Goal: Use online tool/utility: Utilize a website feature to perform a specific function

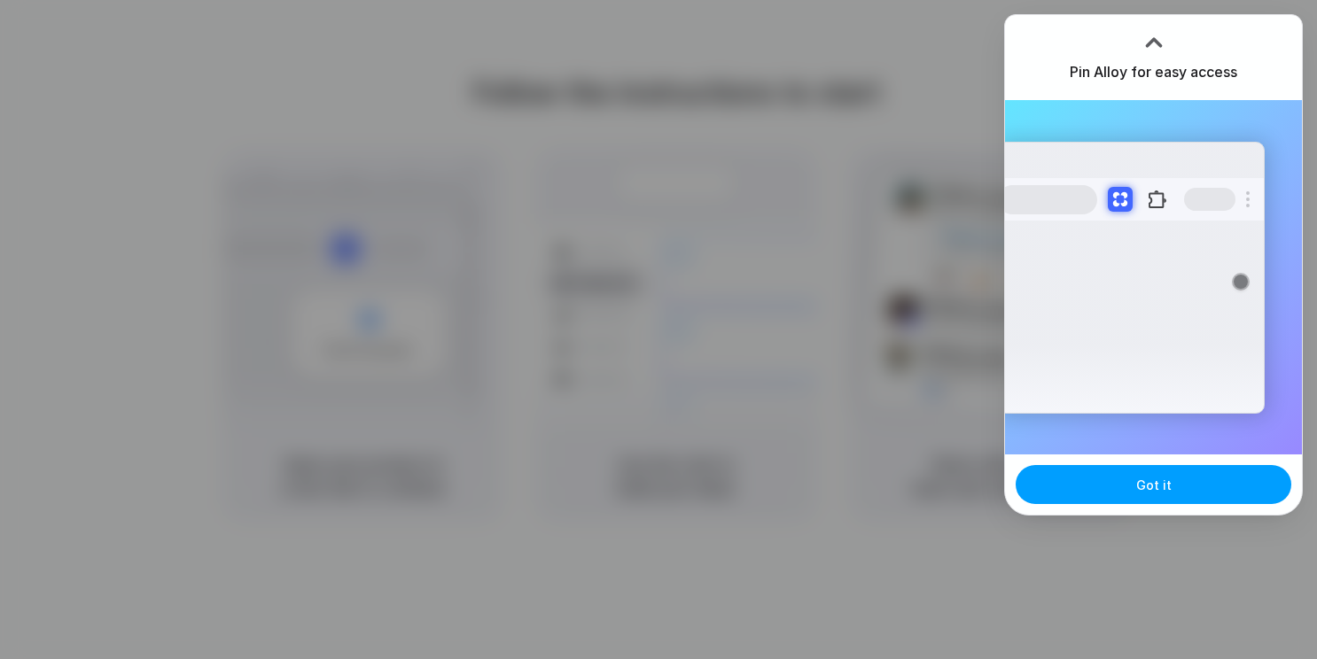
click at [1128, 484] on button "Got it" at bounding box center [1153, 484] width 276 height 39
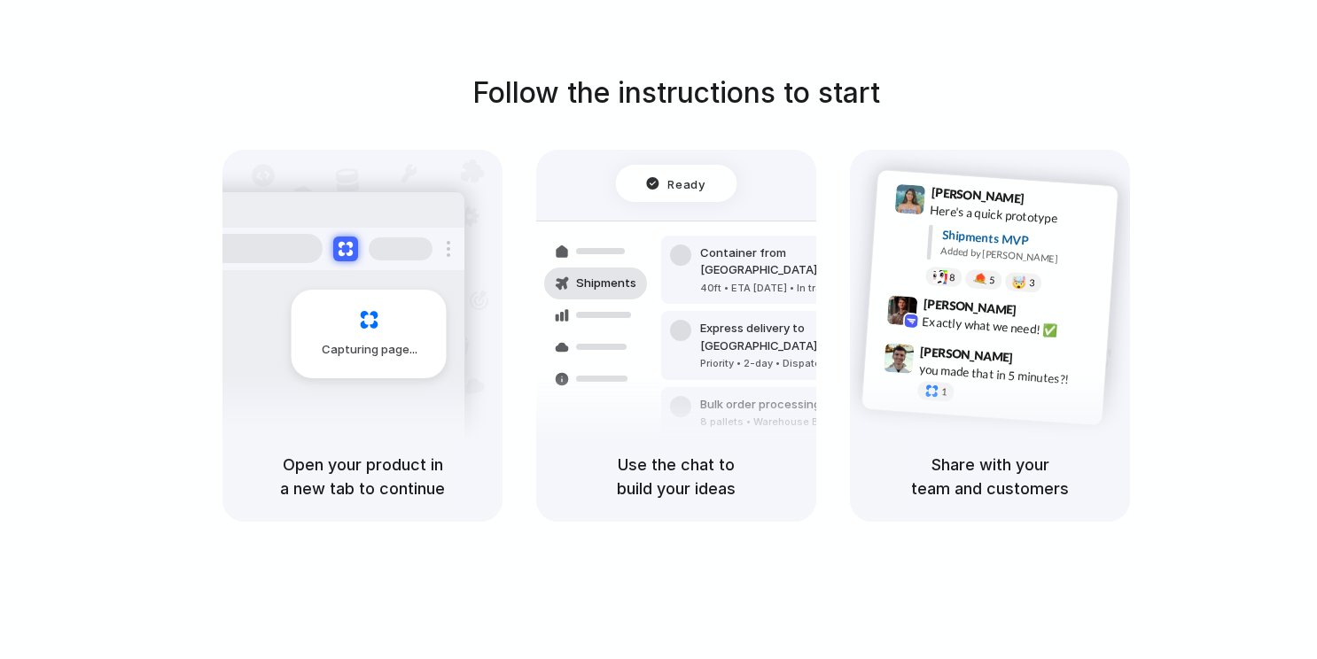
click at [704, 179] on span "Ready" at bounding box center [686, 184] width 37 height 18
click at [747, 115] on div "Follow the instructions to start Capturing page Open your product in a new tab …" at bounding box center [676, 297] width 1317 height 450
click at [437, 274] on div "Capturing page" at bounding box center [332, 327] width 268 height 272
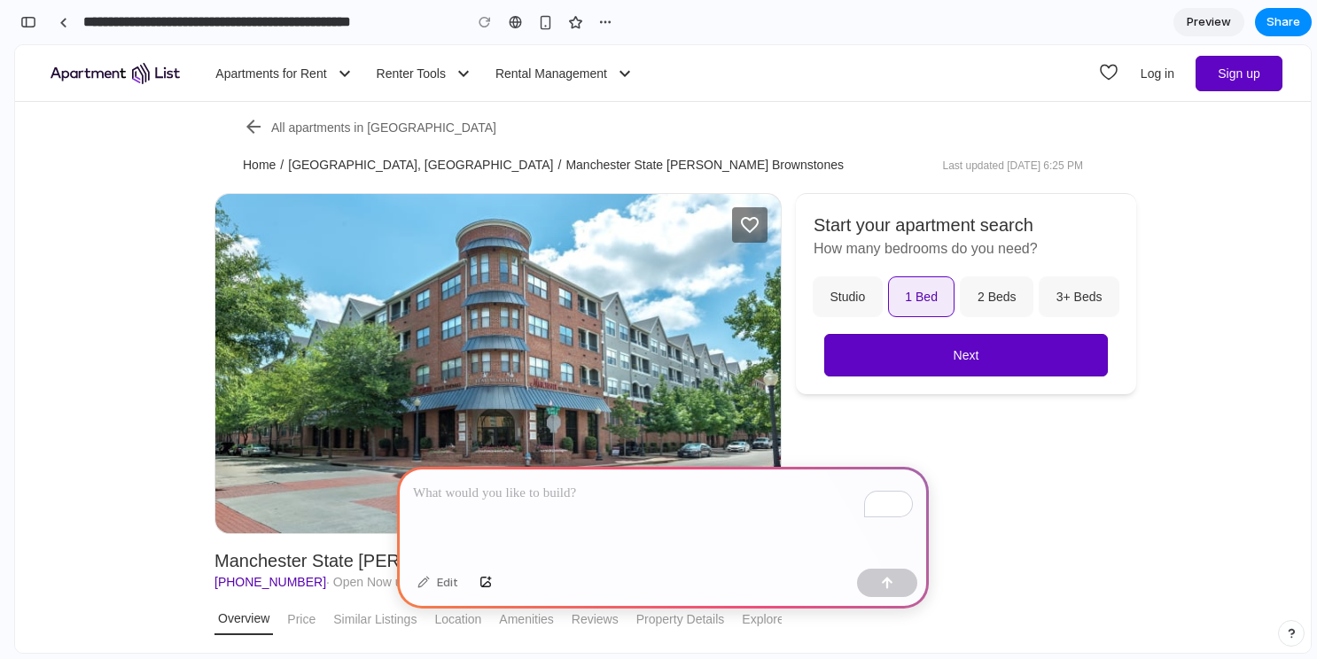
click at [625, 498] on p "To enrich screen reader interactions, please activate Accessibility in Grammarl…" at bounding box center [663, 493] width 500 height 21
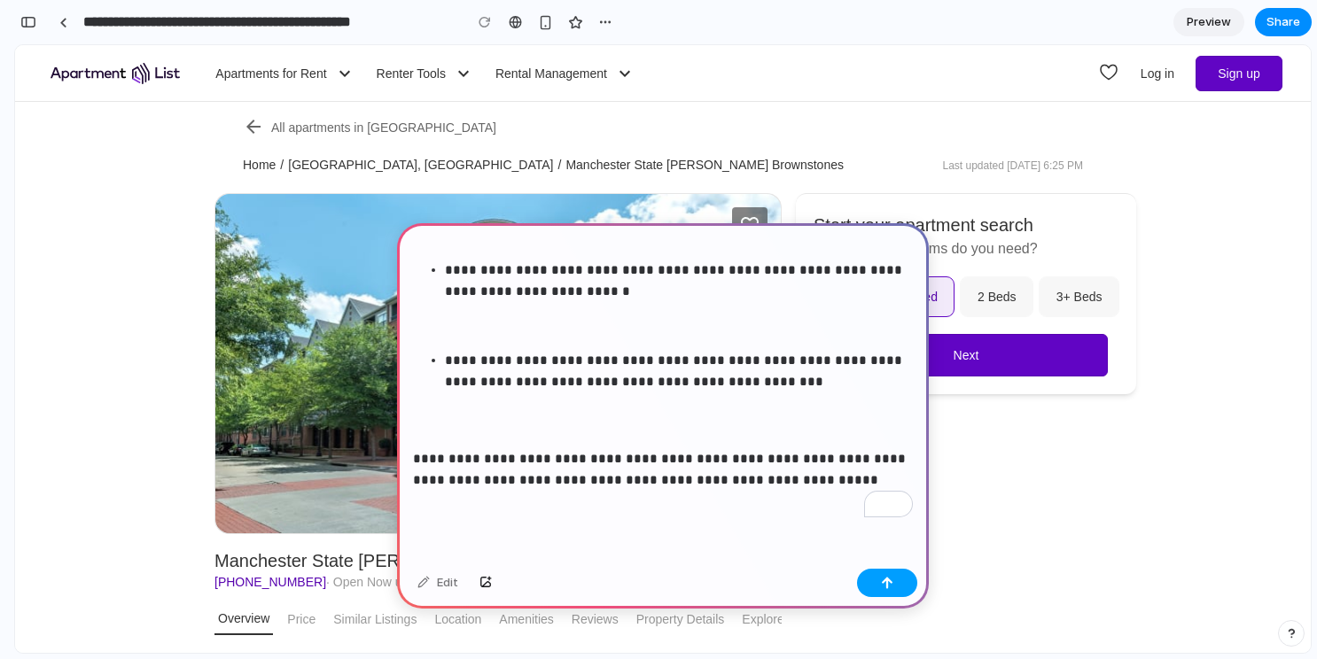
click at [883, 591] on button "button" at bounding box center [887, 583] width 60 height 28
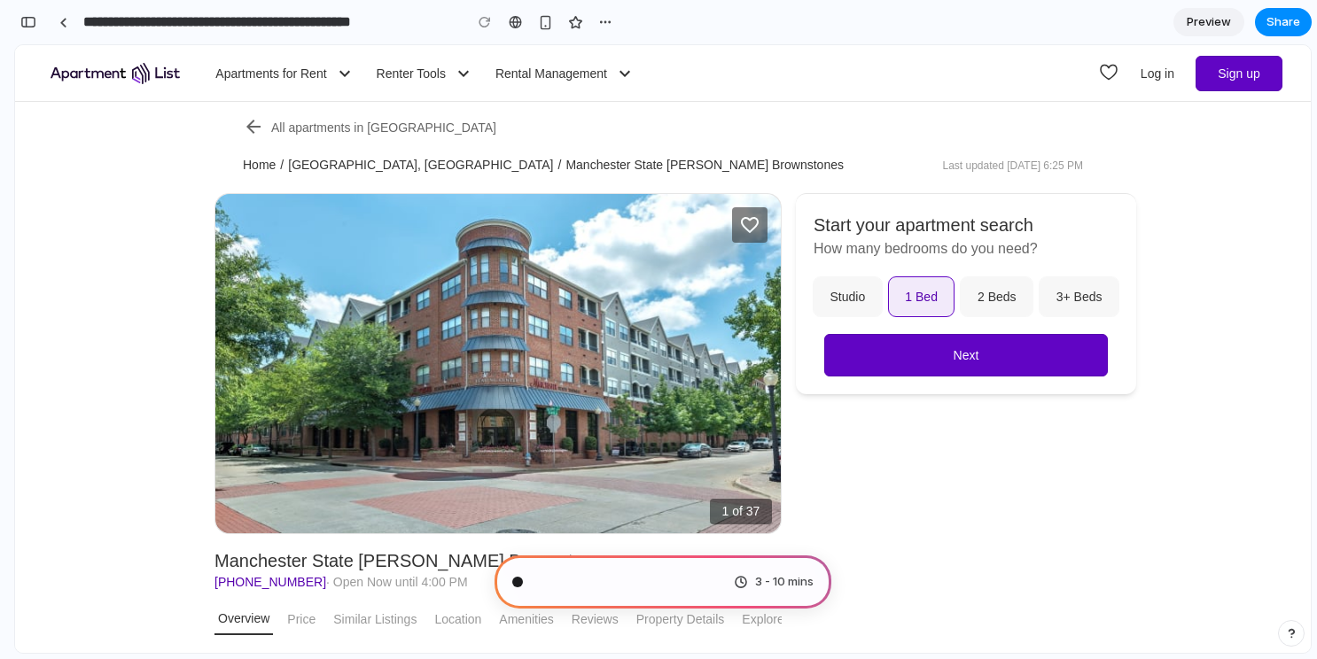
scroll to position [2400, 0]
type input "**********"
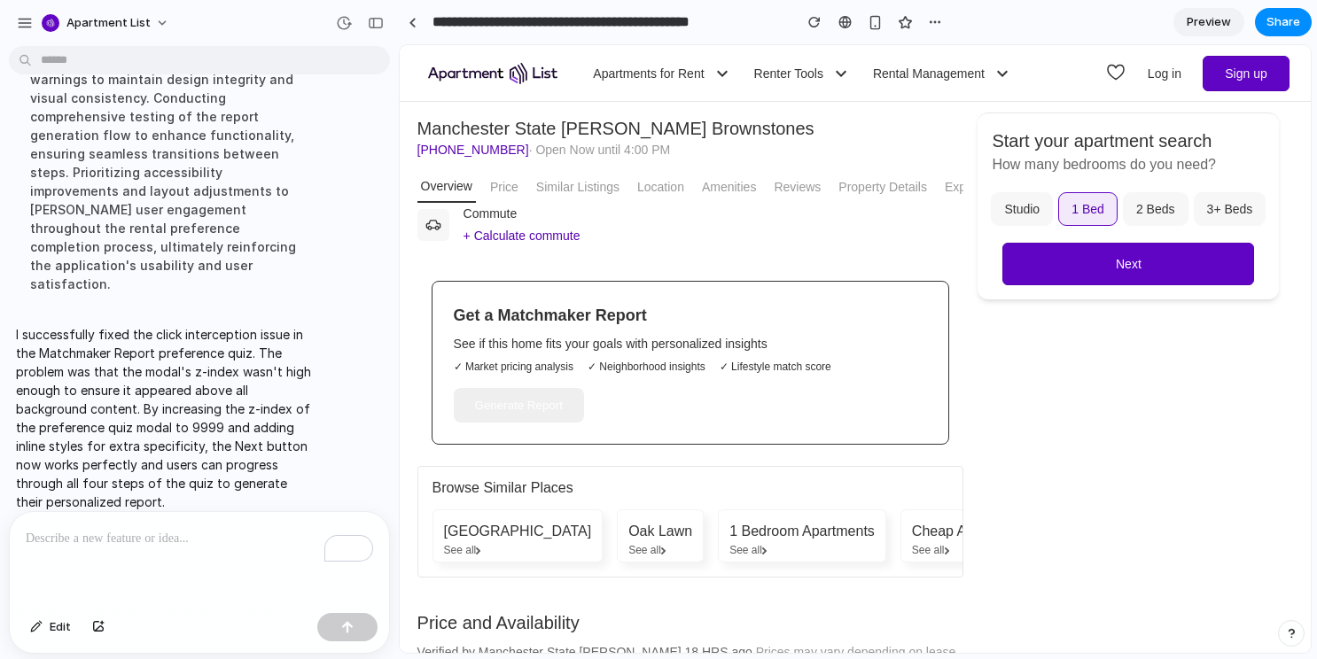
scroll to position [839, 0]
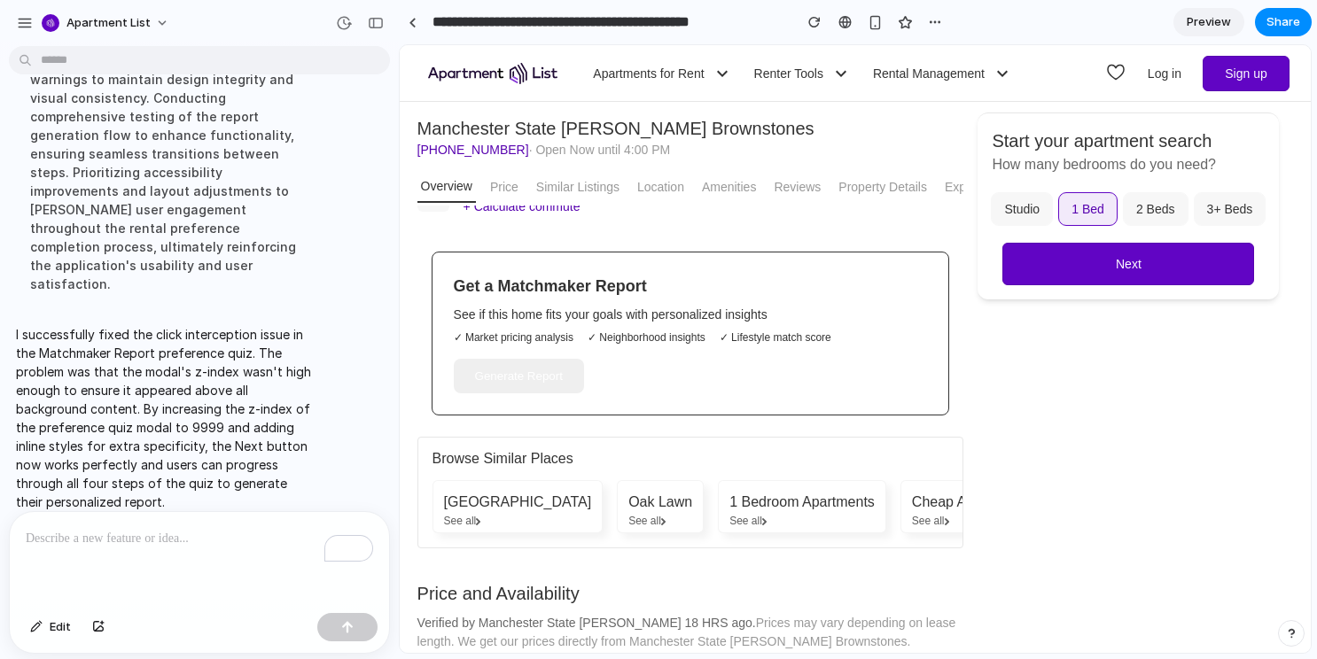
click at [510, 375] on button "Generate Report" at bounding box center [519, 376] width 130 height 35
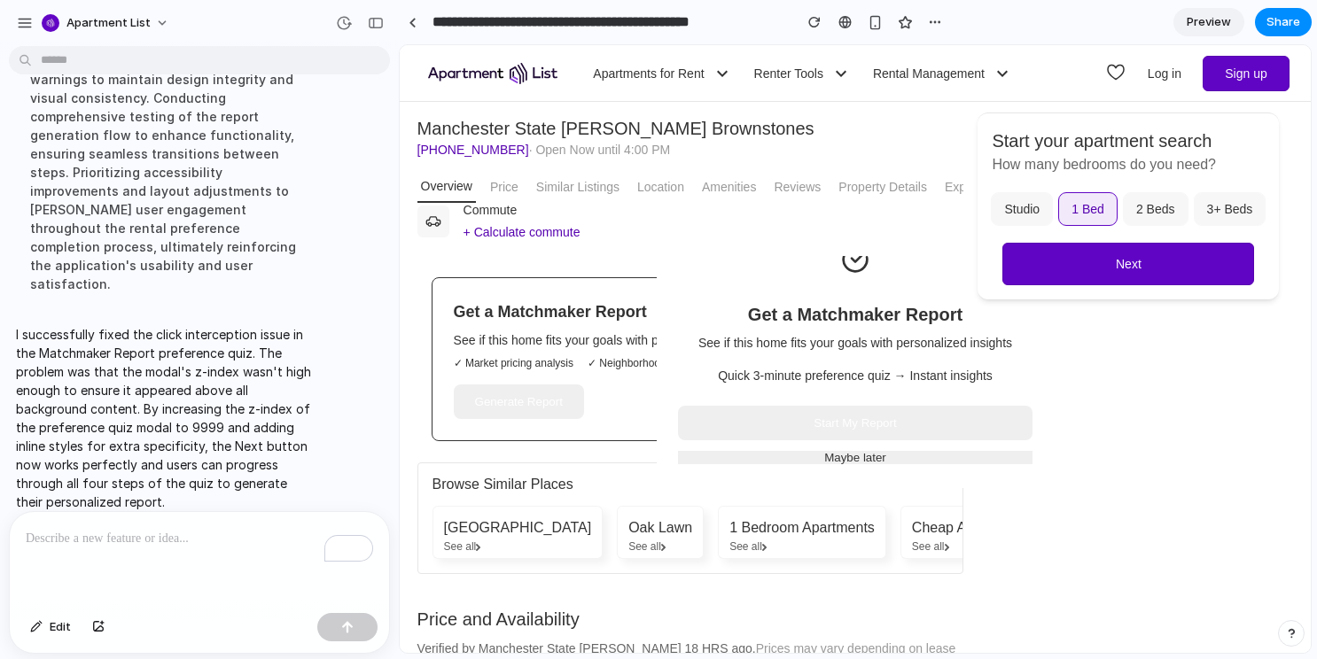
scroll to position [821, 0]
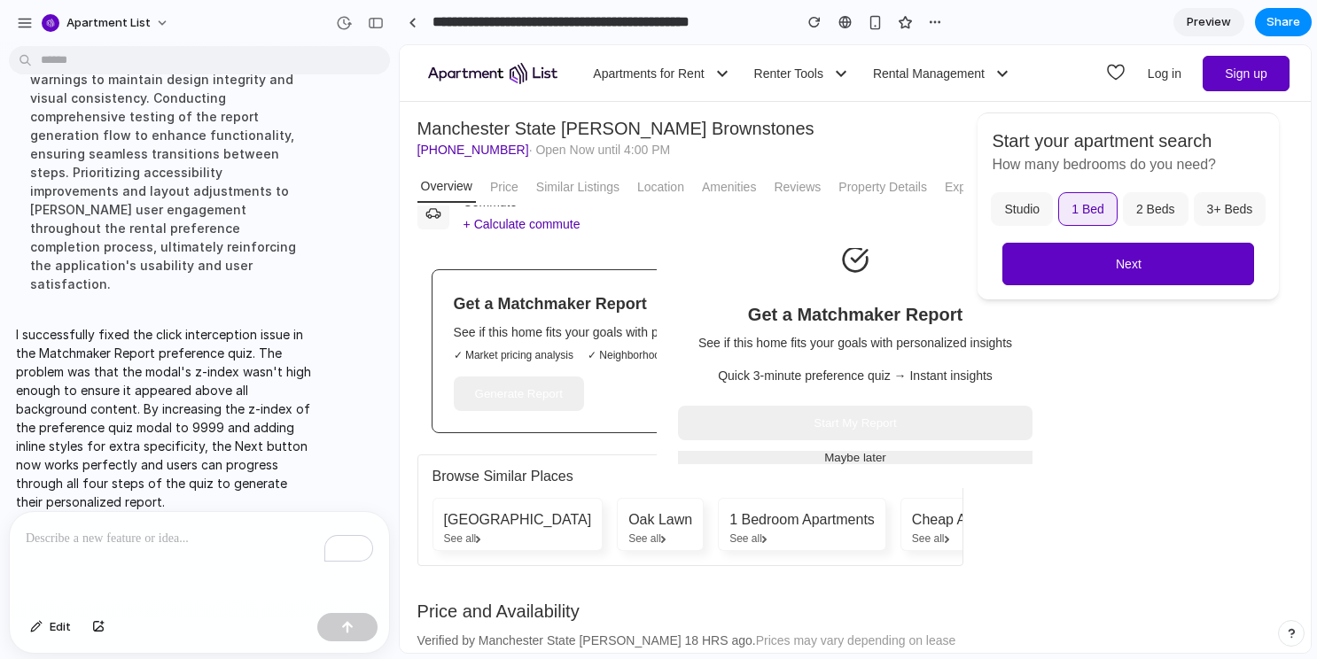
click at [798, 424] on button "Start My Report" at bounding box center [855, 423] width 354 height 35
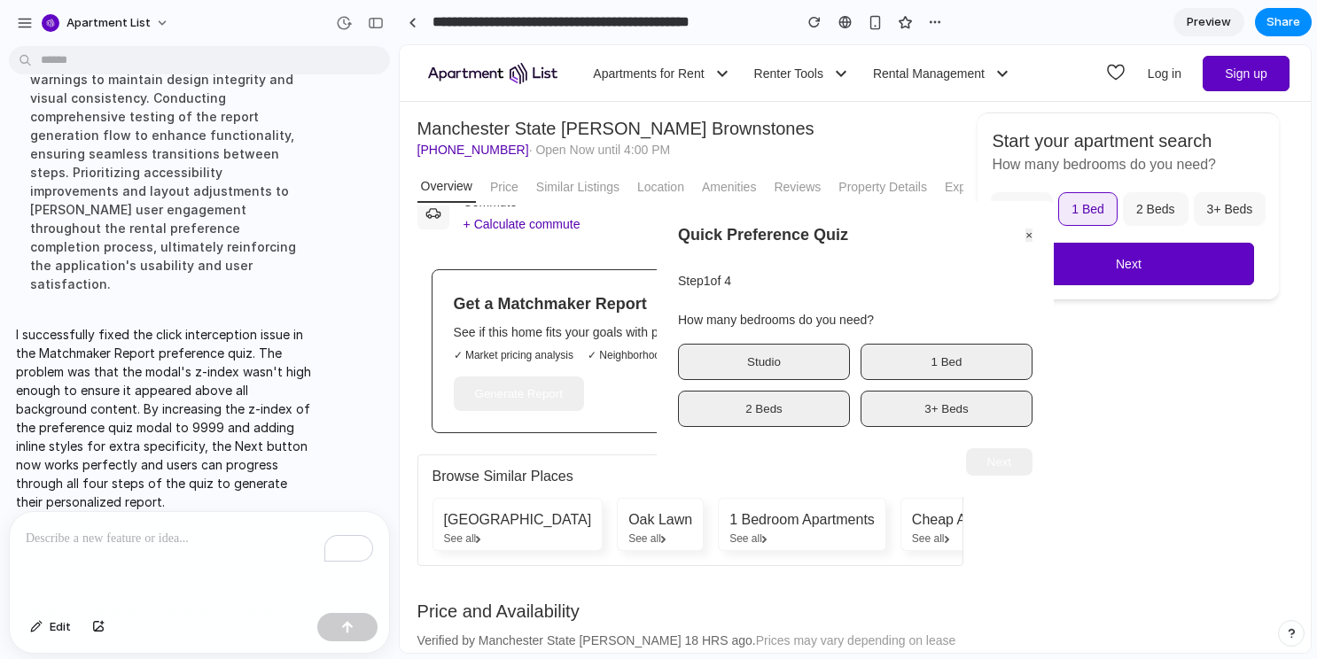
click at [795, 365] on button "Studio" at bounding box center [764, 362] width 172 height 36
click at [935, 349] on button "1 Bed" at bounding box center [946, 362] width 172 height 36
click at [932, 361] on button "1 Bed" at bounding box center [946, 362] width 172 height 36
click at [784, 373] on button "Studio" at bounding box center [764, 362] width 172 height 36
click at [782, 397] on button "2 Beds" at bounding box center [764, 409] width 172 height 36
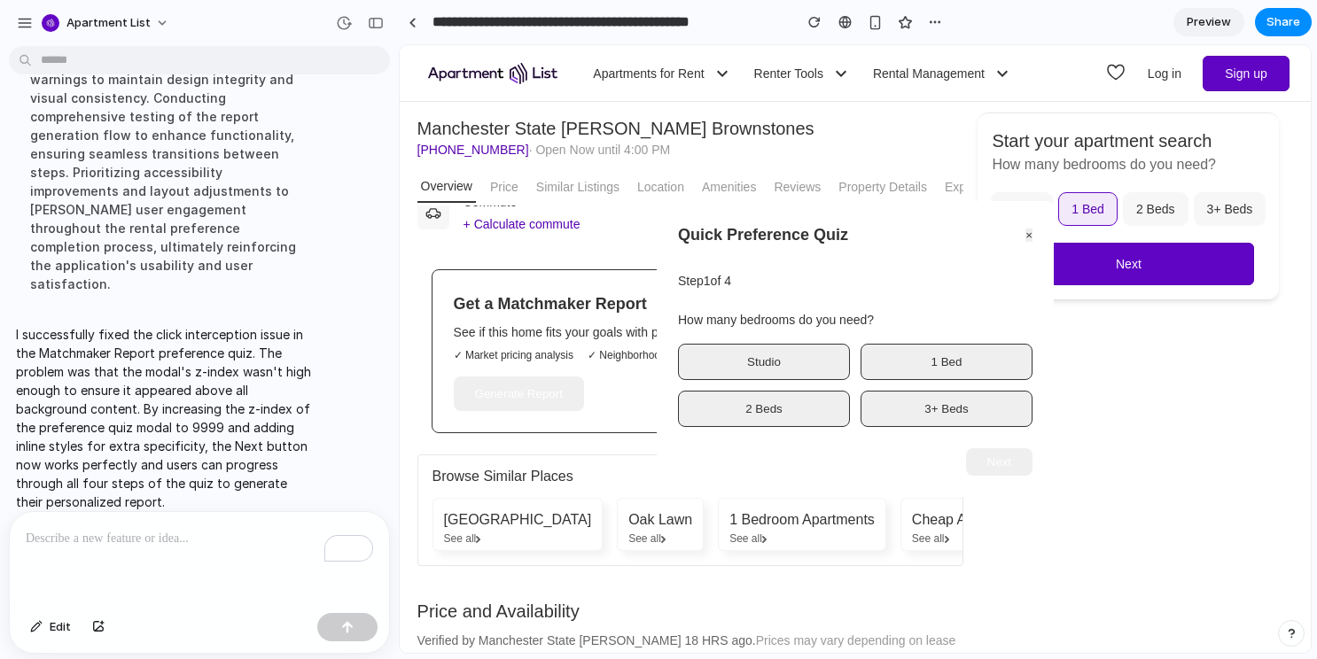
click at [782, 397] on button "2 Beds" at bounding box center [764, 409] width 172 height 36
click at [1029, 229] on button "×" at bounding box center [1028, 235] width 7 height 13
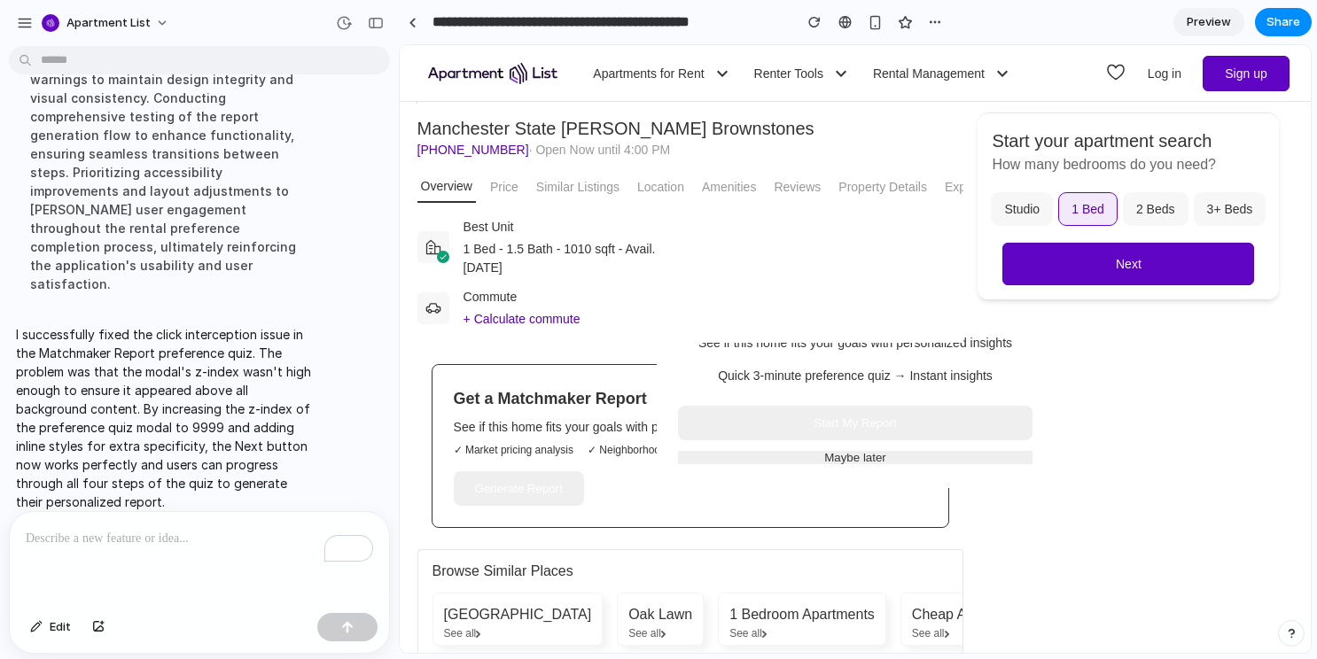
scroll to position [720, 0]
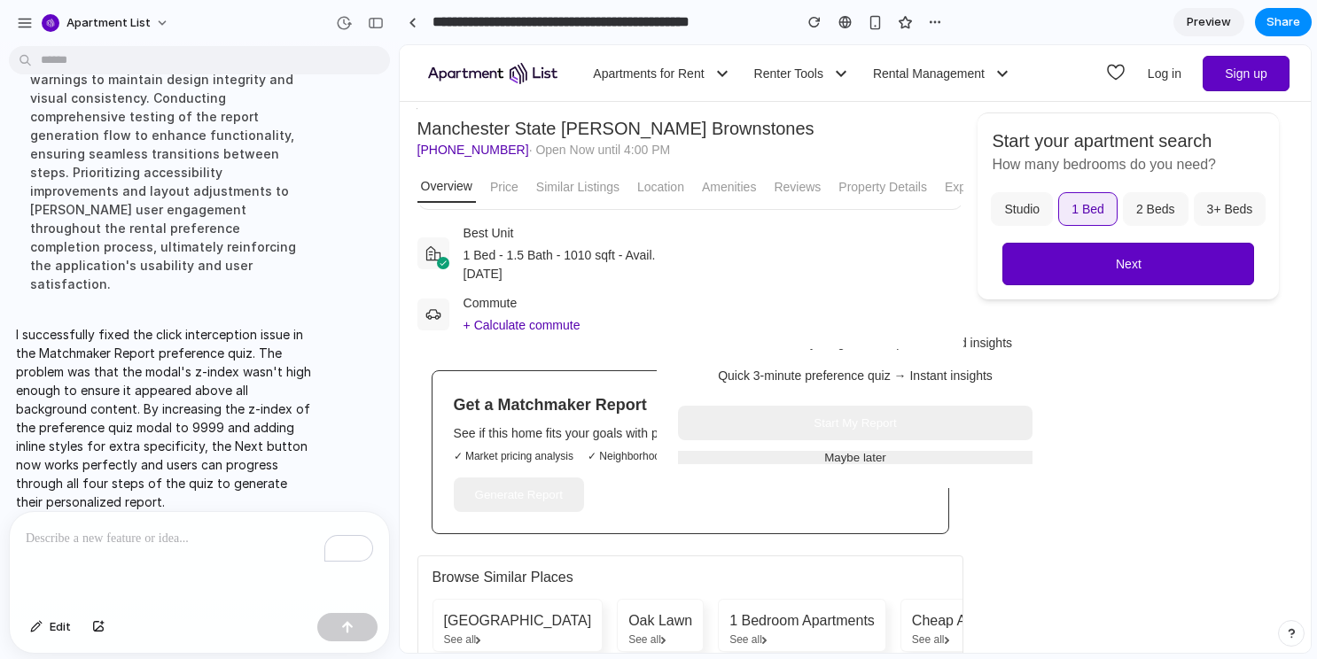
click at [553, 511] on div "Get a Matchmaker Report See if this home fits your goals with personalized insi…" at bounding box center [855, 349] width 911 height 608
click at [549, 497] on div "Get a Matchmaker Report See if this home fits your goals with personalized insi…" at bounding box center [855, 349] width 911 height 608
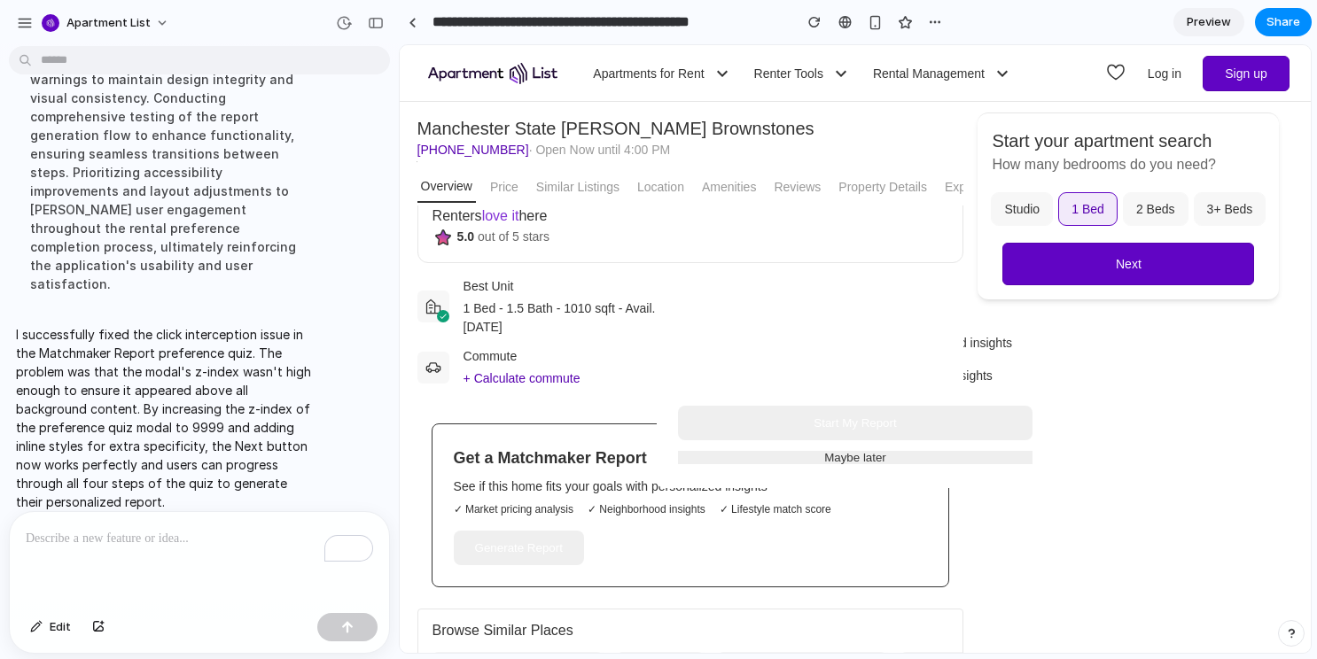
scroll to position [657, 0]
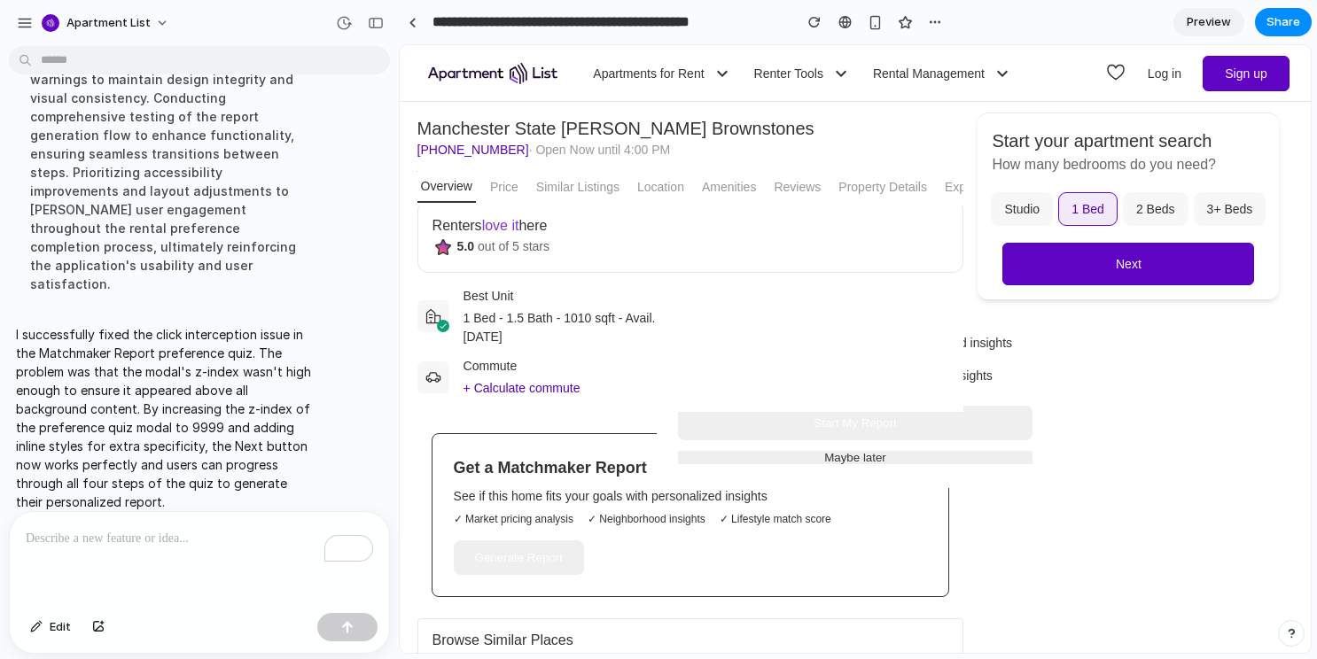
click at [799, 432] on button "Start My Report" at bounding box center [855, 423] width 354 height 35
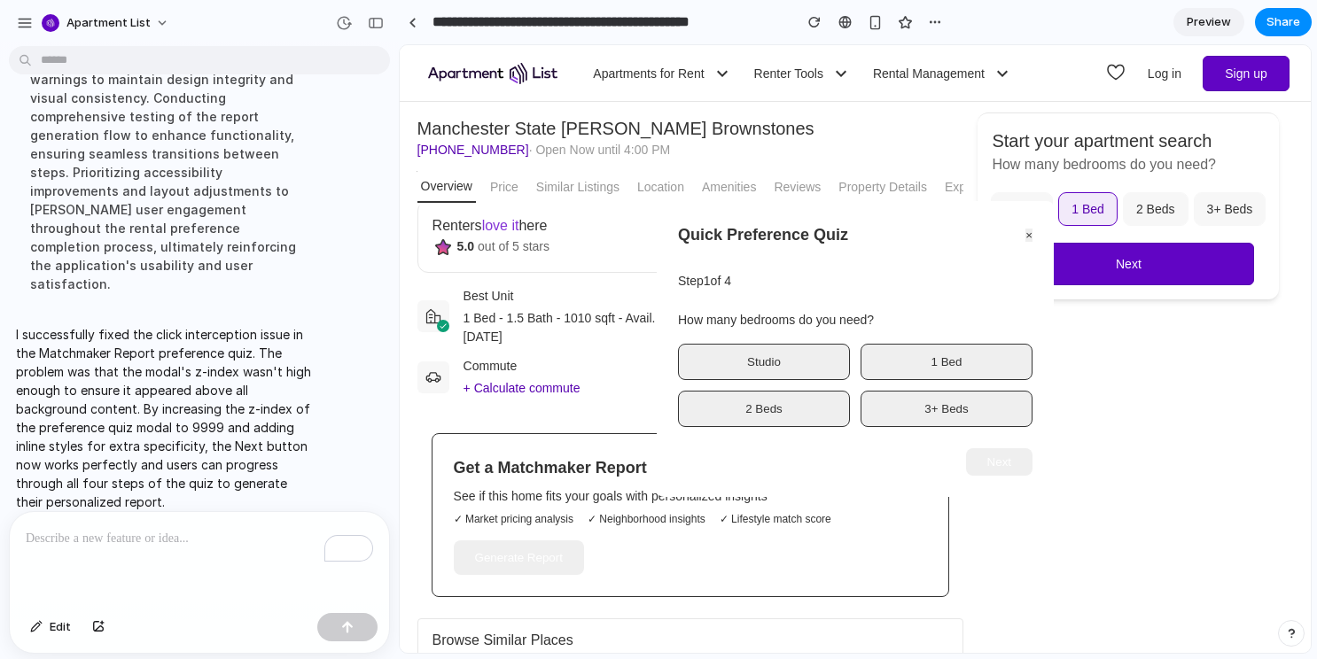
click at [797, 366] on button "Studio" at bounding box center [764, 362] width 172 height 36
click at [817, 355] on button "Studio" at bounding box center [764, 362] width 172 height 36
click at [909, 399] on button "3+ Beds" at bounding box center [946, 409] width 172 height 36
click at [919, 415] on button "3+ Beds" at bounding box center [946, 409] width 172 height 36
click at [944, 408] on button "3+ Beds" at bounding box center [946, 409] width 172 height 36
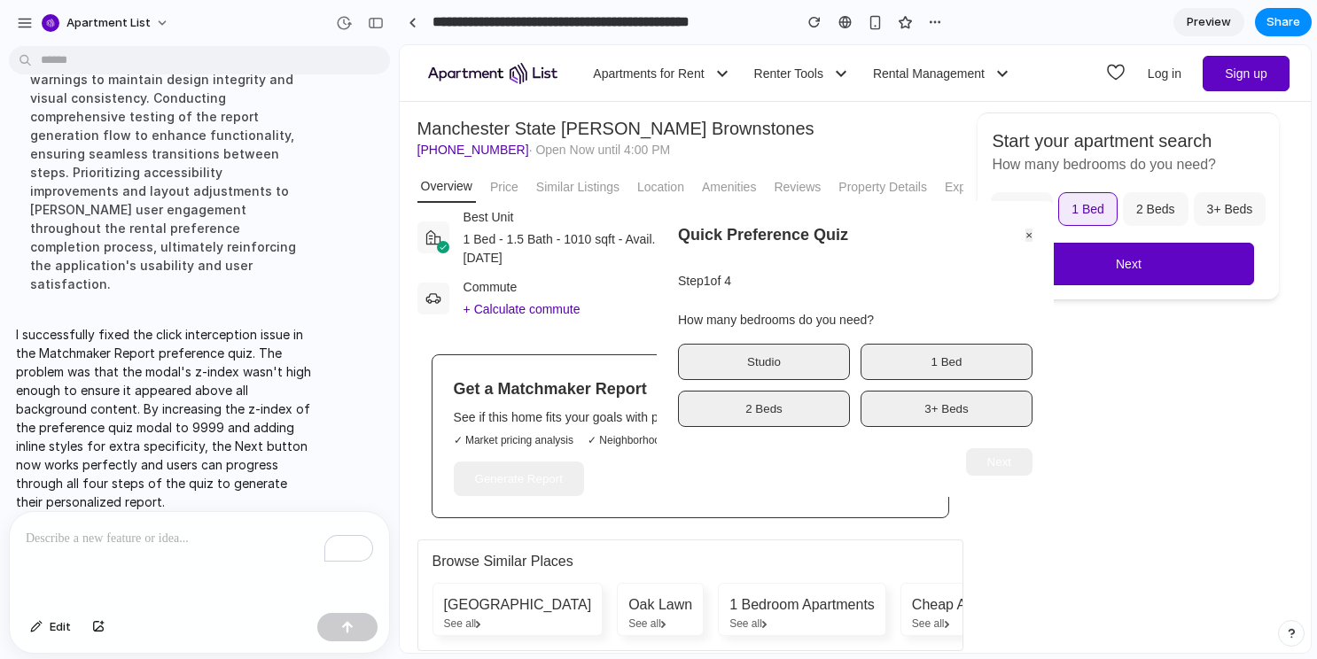
scroll to position [735, 0]
click at [805, 355] on button "Studio" at bounding box center [764, 362] width 172 height 36
click at [758, 377] on button "Studio" at bounding box center [764, 362] width 172 height 36
click at [170, 557] on div "To enrich screen reader interactions, please activate Accessibility in Grammarl…" at bounding box center [199, 559] width 379 height 94
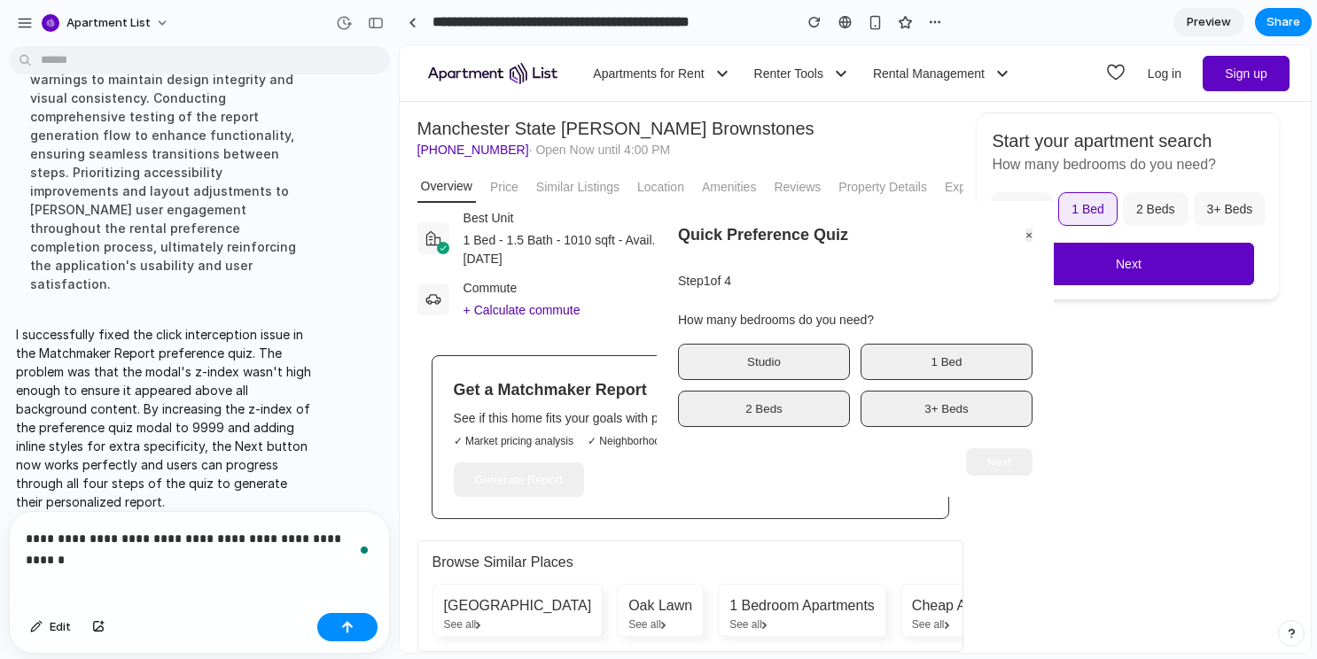
click at [793, 363] on button "Studio" at bounding box center [764, 362] width 172 height 36
click at [780, 362] on button "Studio" at bounding box center [764, 362] width 172 height 36
click at [779, 362] on button "Studio" at bounding box center [764, 362] width 172 height 36
click at [922, 392] on button "3+ Beds" at bounding box center [946, 409] width 172 height 36
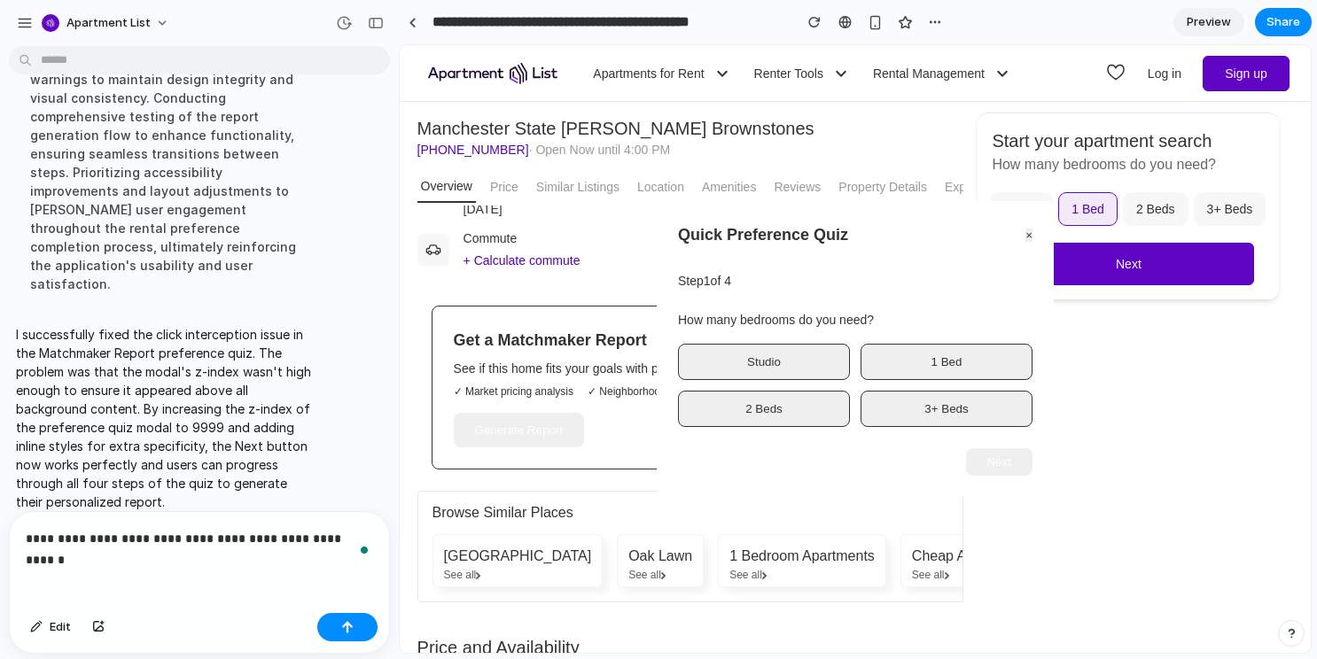
scroll to position [809, 0]
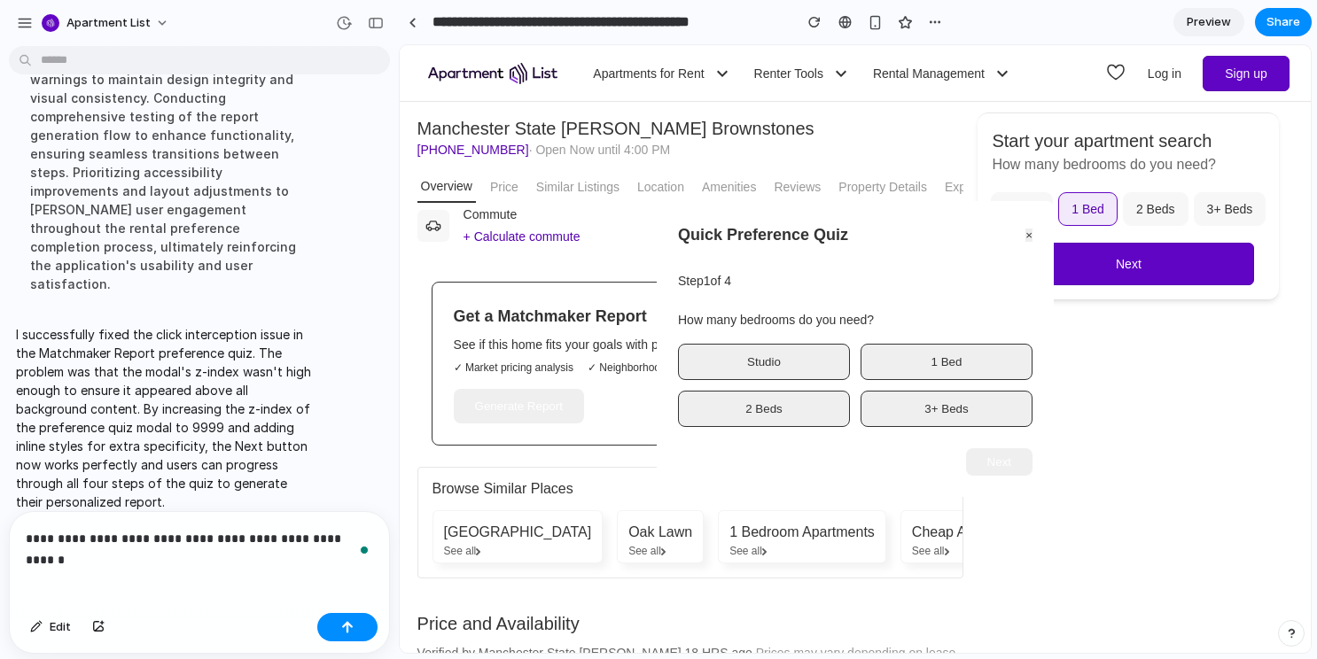
click at [1011, 455] on button "Next" at bounding box center [999, 461] width 66 height 27
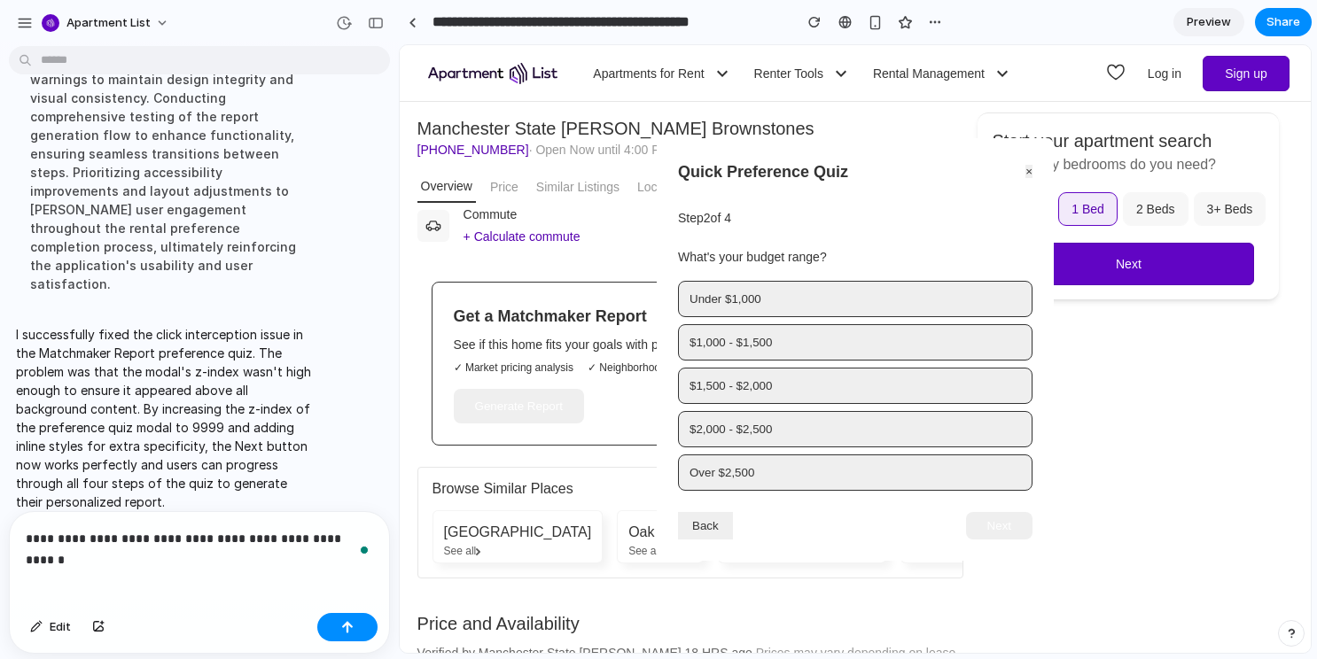
click at [822, 413] on button "$2,000 - $2,500" at bounding box center [855, 429] width 354 height 36
click at [1005, 525] on button "Next" at bounding box center [999, 525] width 66 height 27
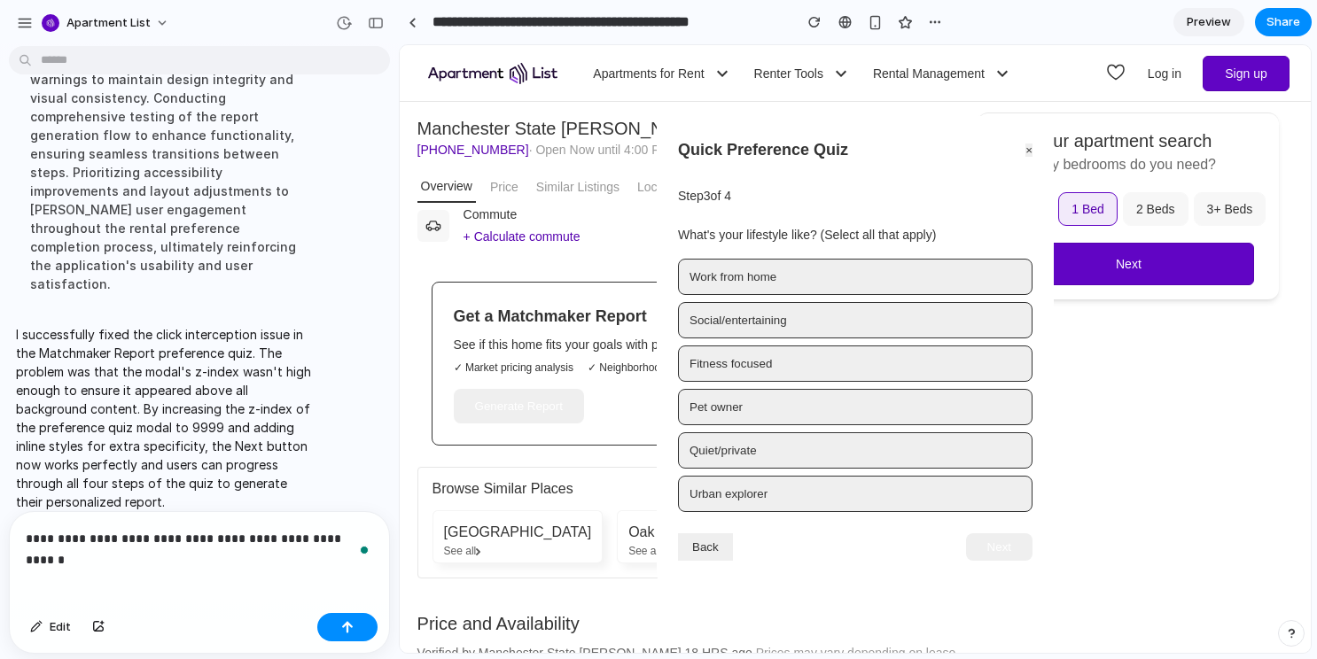
click at [960, 475] on div "Work from home Social/entertaining Fitness focused Pet owner Quiet/private Urba…" at bounding box center [855, 385] width 354 height 253
click at [1009, 546] on button "Next" at bounding box center [999, 546] width 66 height 27
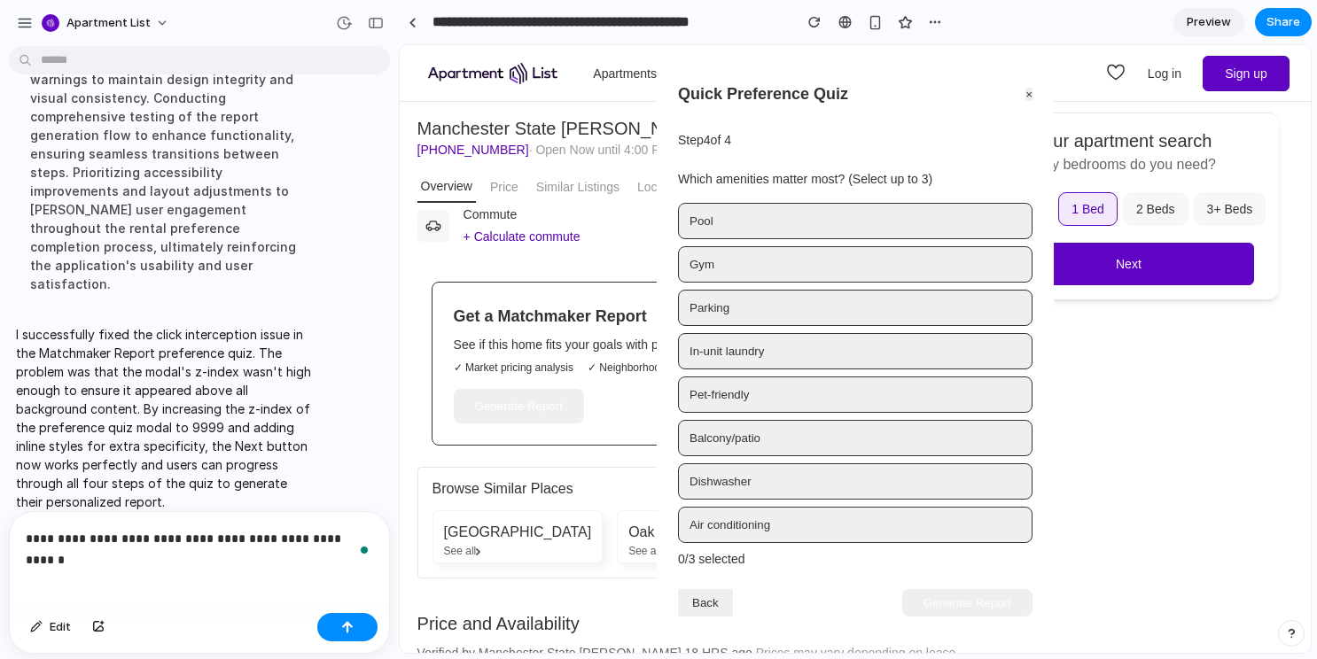
click at [257, 551] on div "**********" at bounding box center [199, 559] width 379 height 94
click at [328, 539] on p "**********" at bounding box center [199, 538] width 347 height 21
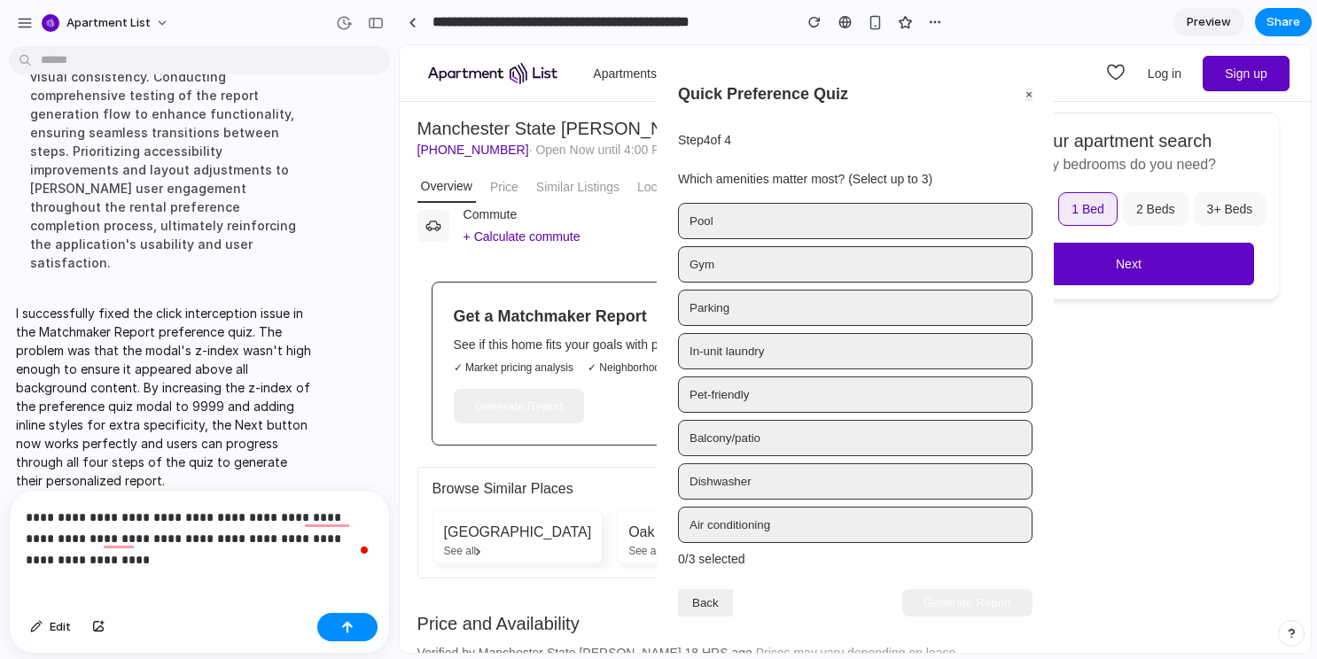
scroll to position [1632, 0]
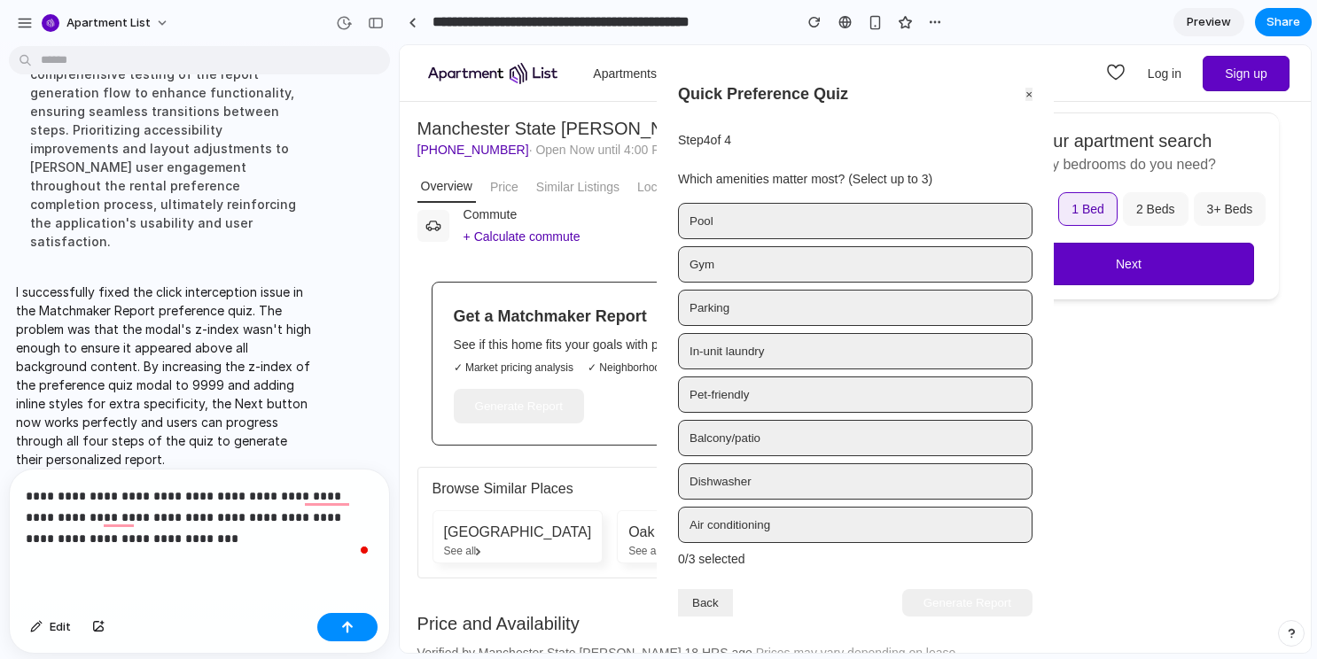
click at [759, 389] on button "Pet-friendly" at bounding box center [855, 395] width 354 height 36
click at [757, 395] on button "Pet-friendly" at bounding box center [855, 395] width 354 height 36
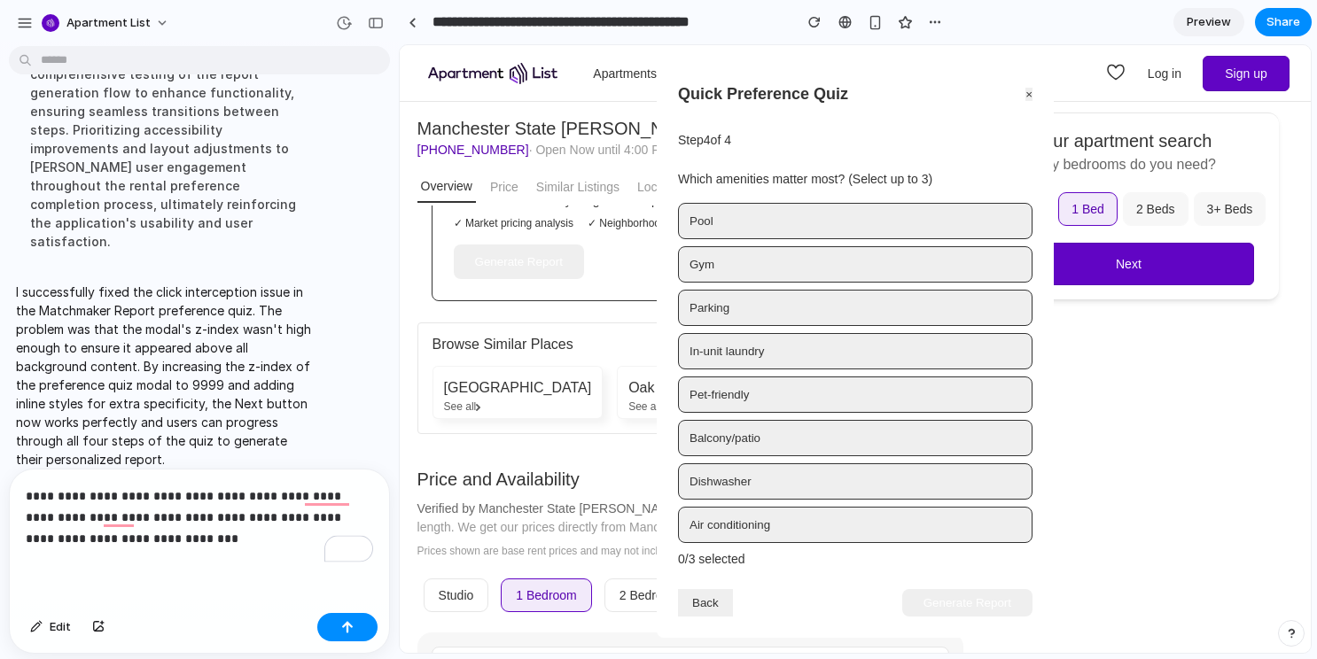
scroll to position [961, 0]
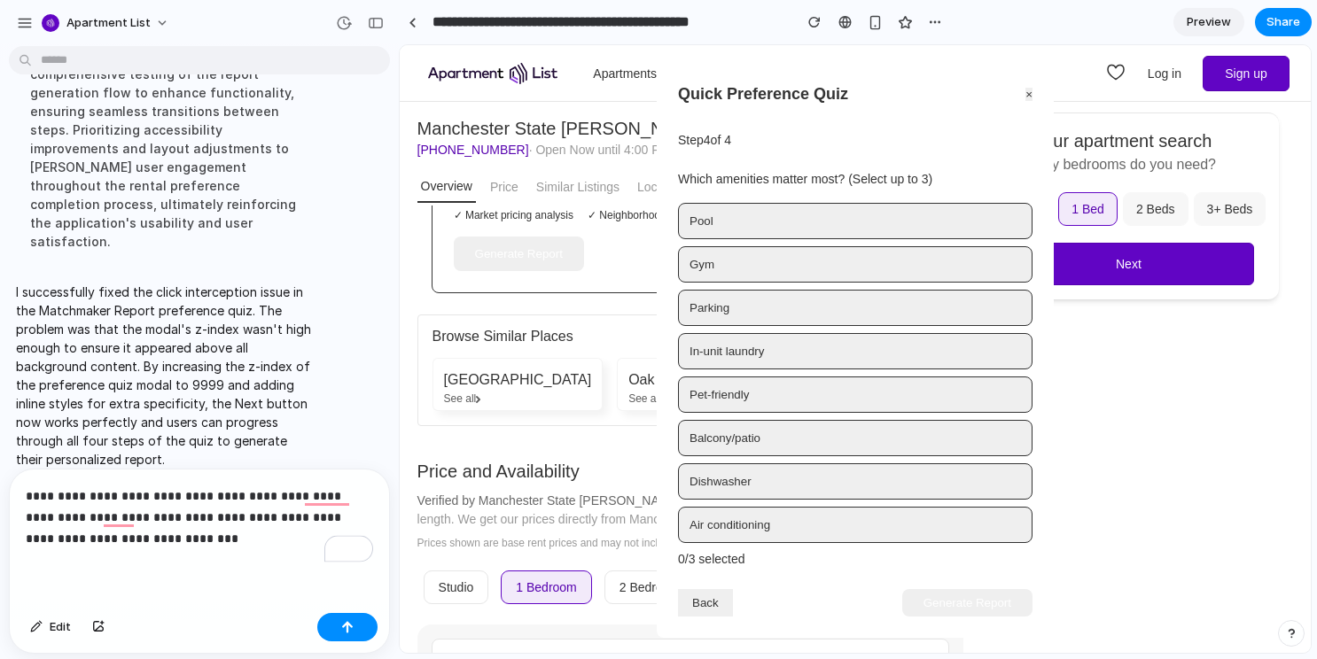
click at [960, 612] on button "Generate Report" at bounding box center [967, 602] width 130 height 27
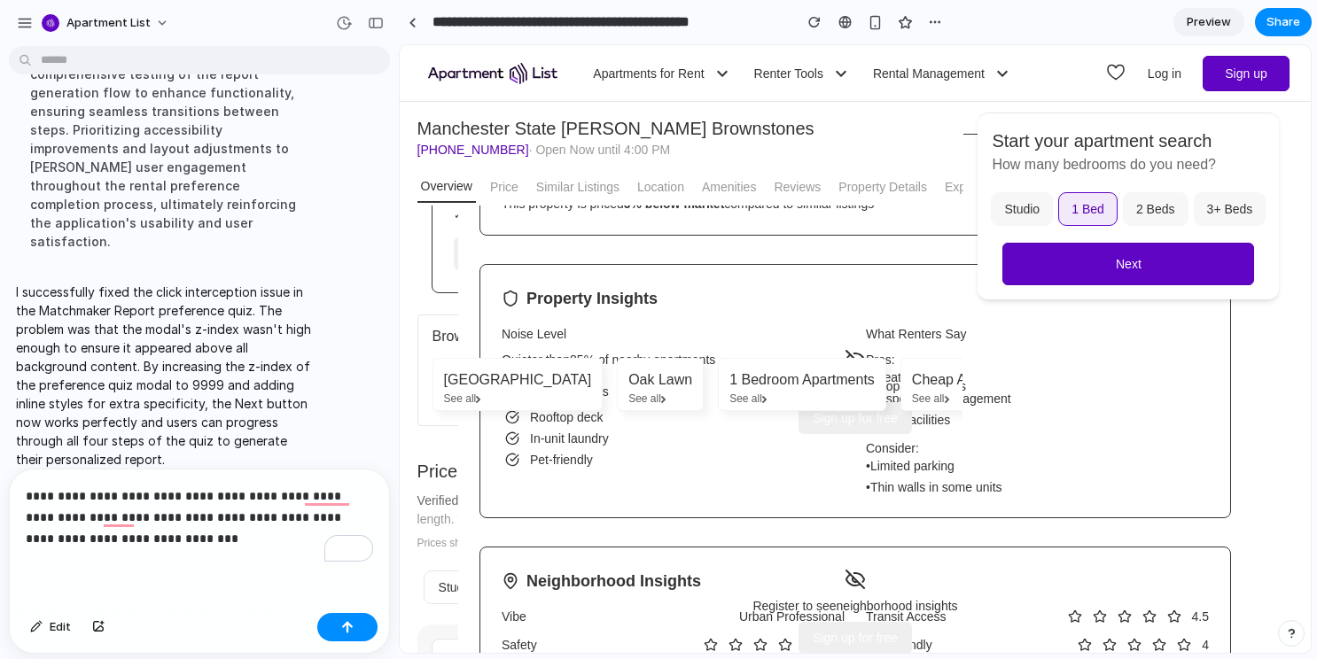
scroll to position [0, 0]
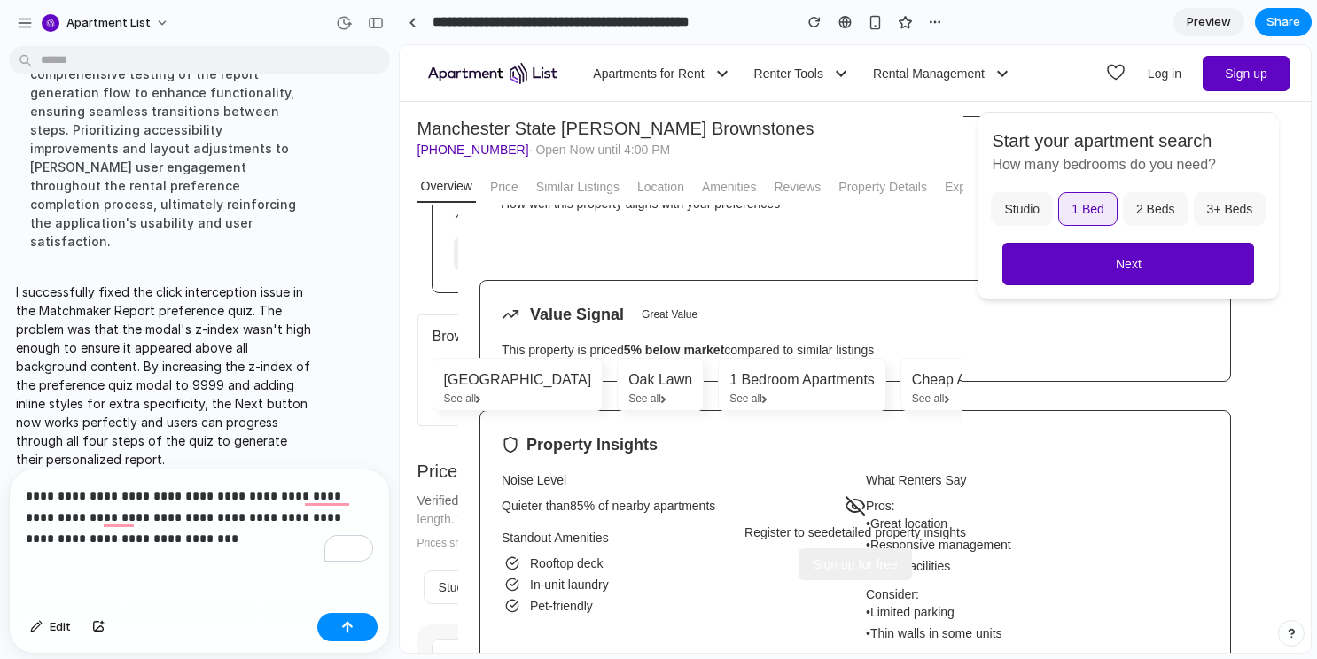
click at [184, 542] on p "**********" at bounding box center [199, 518] width 347 height 64
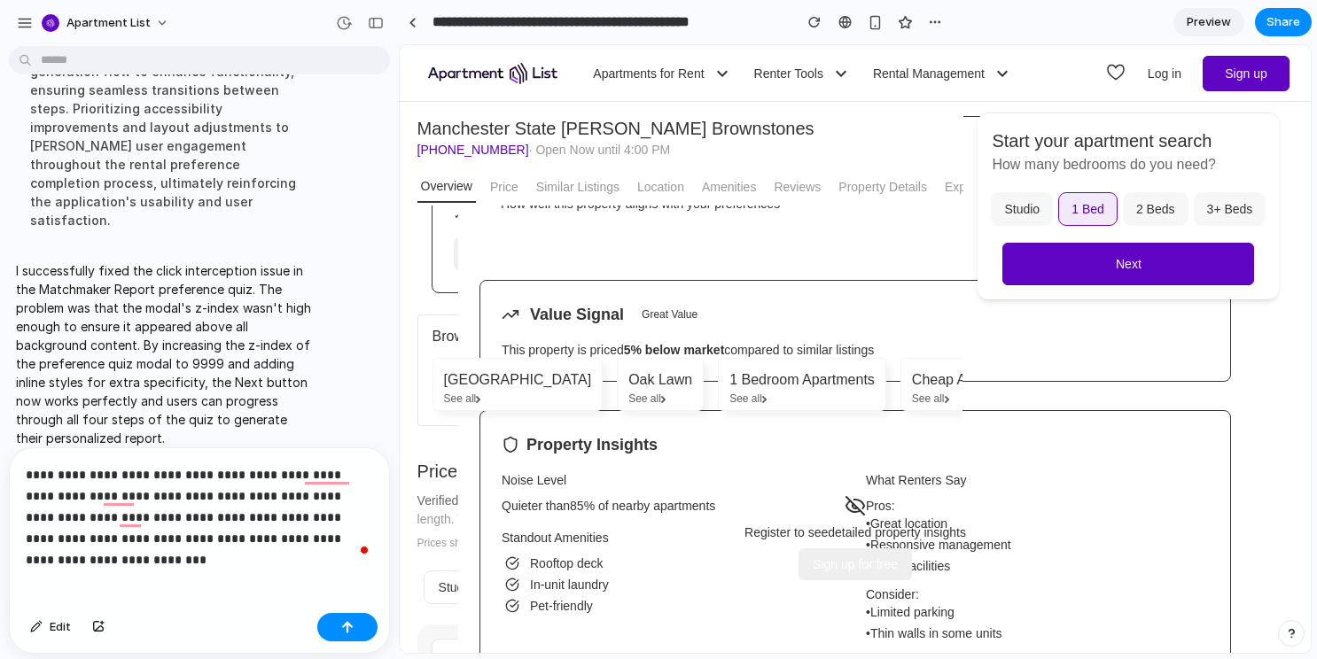
scroll to position [1790, 0]
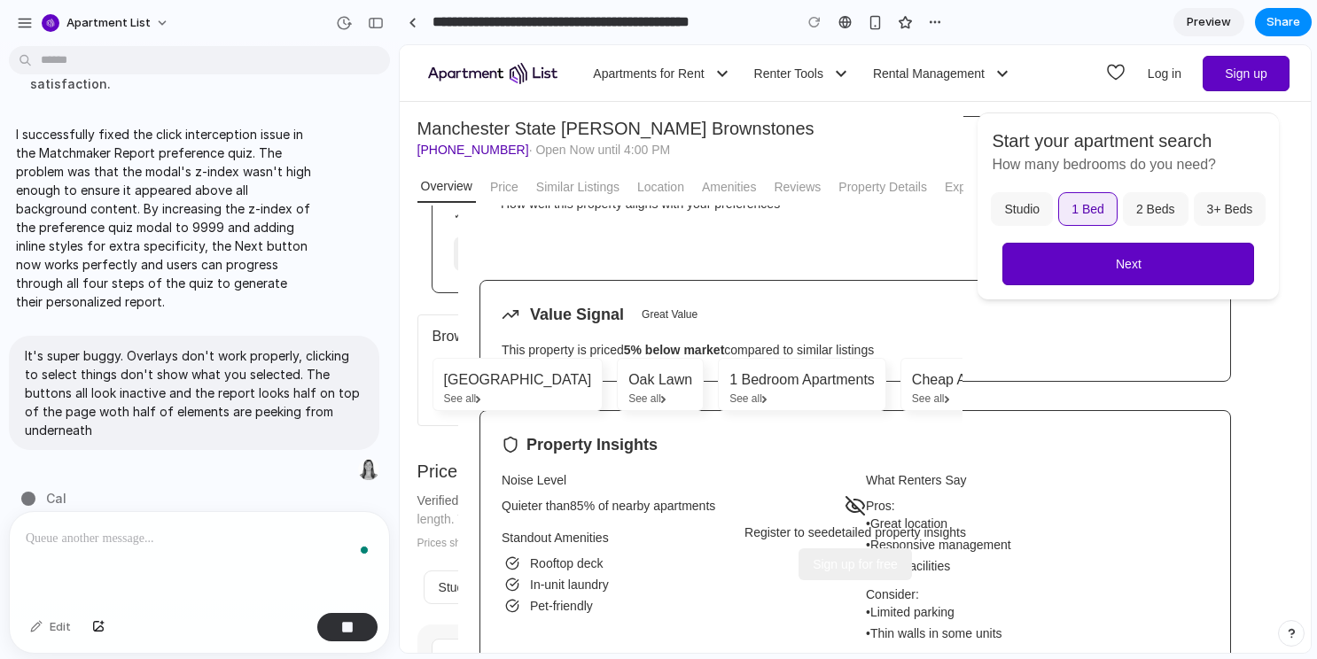
click at [132, 523] on div "To enrich screen reader interactions, please activate Accessibility in Grammarl…" at bounding box center [199, 559] width 379 height 94
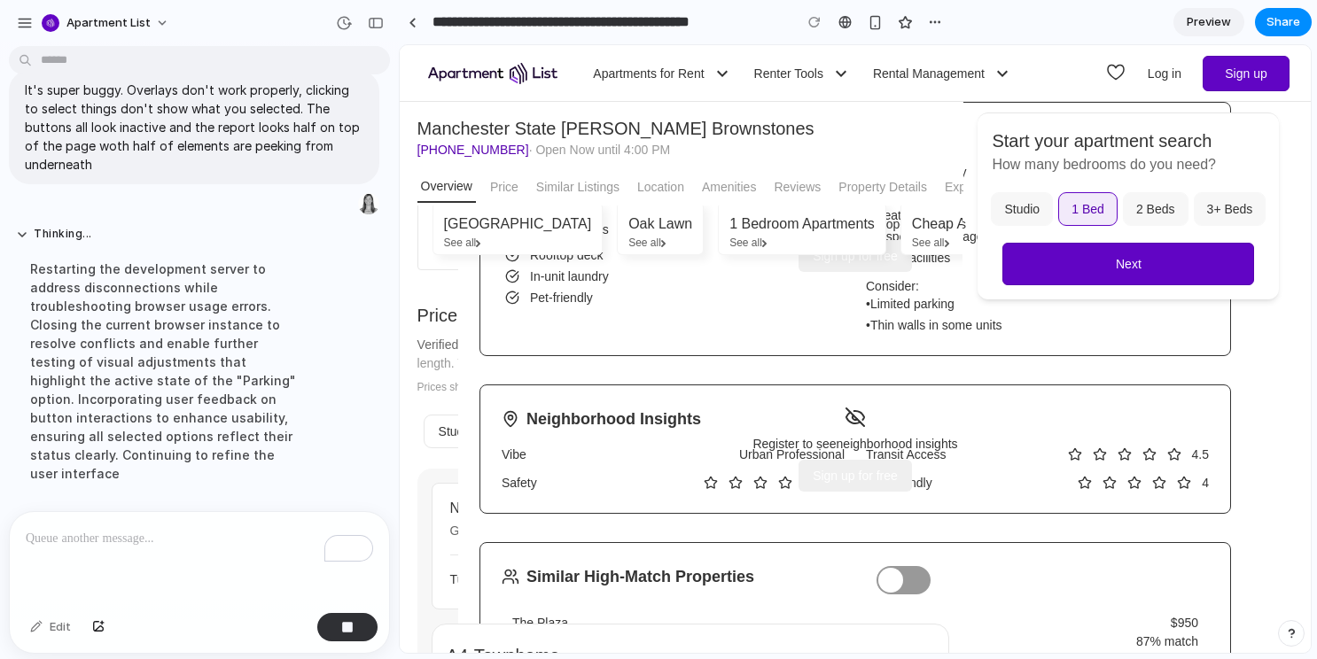
scroll to position [1693, 0]
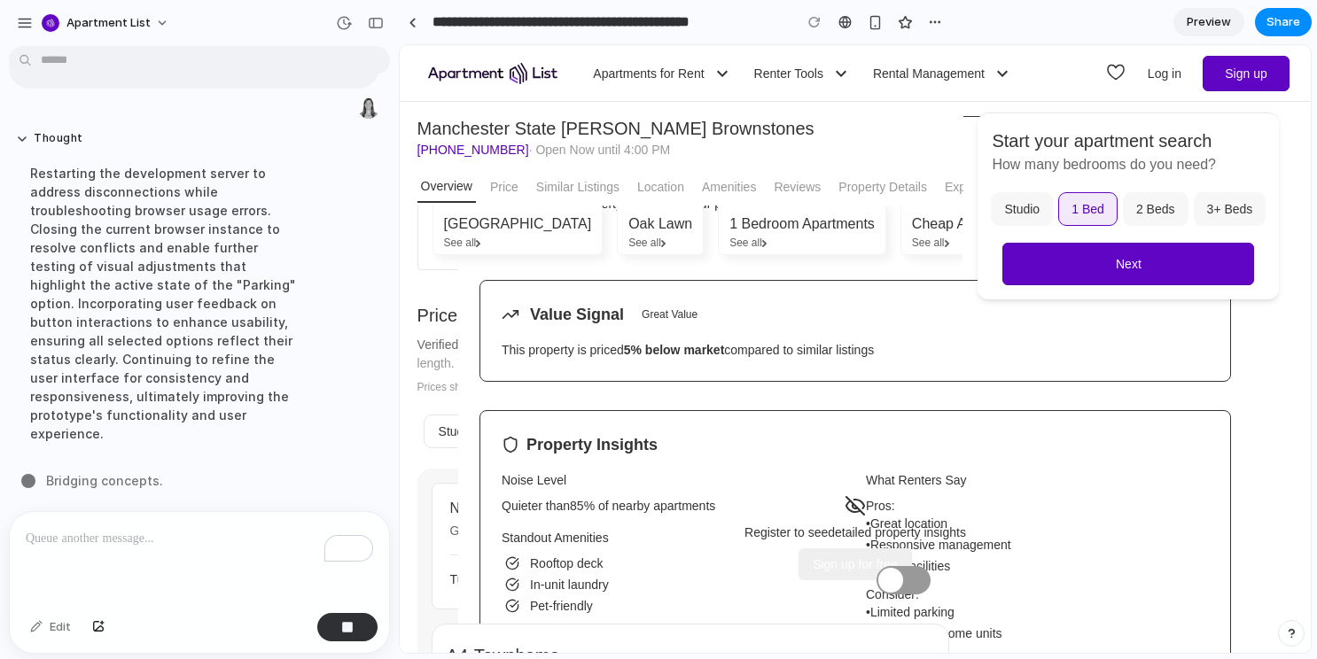
click at [228, 525] on div "To enrich screen reader interactions, please activate Accessibility in Grammarl…" at bounding box center [199, 559] width 379 height 94
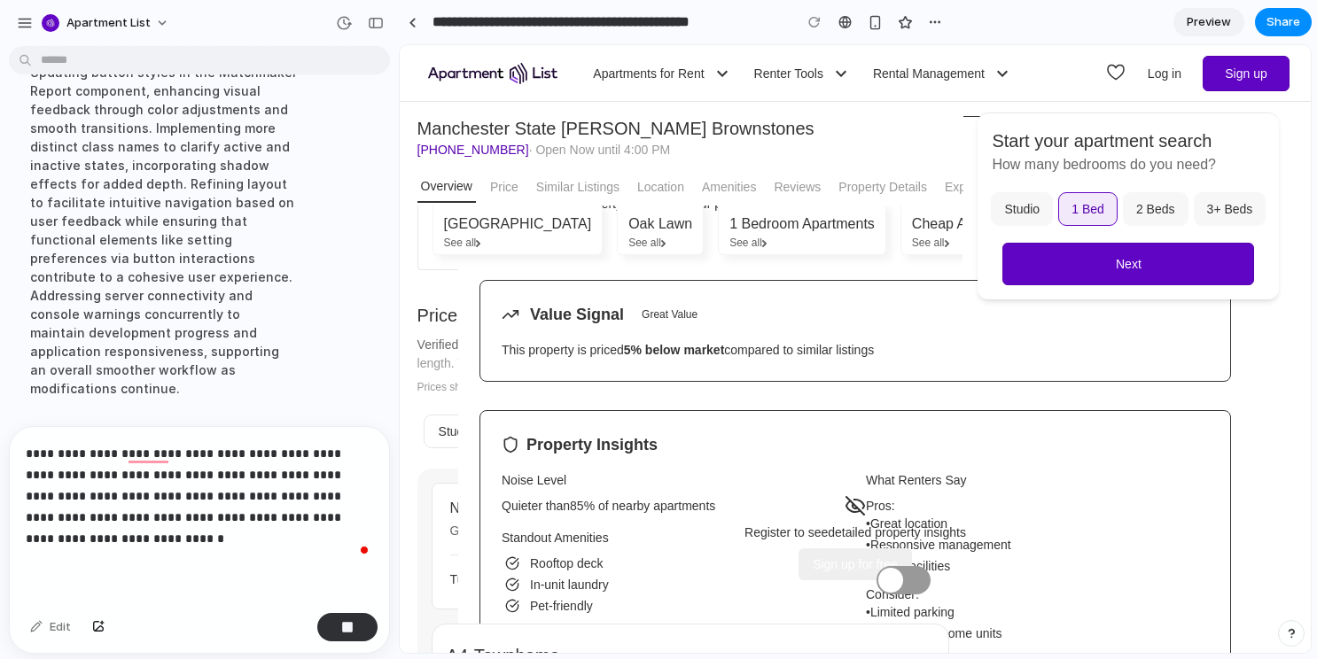
scroll to position [1893, 0]
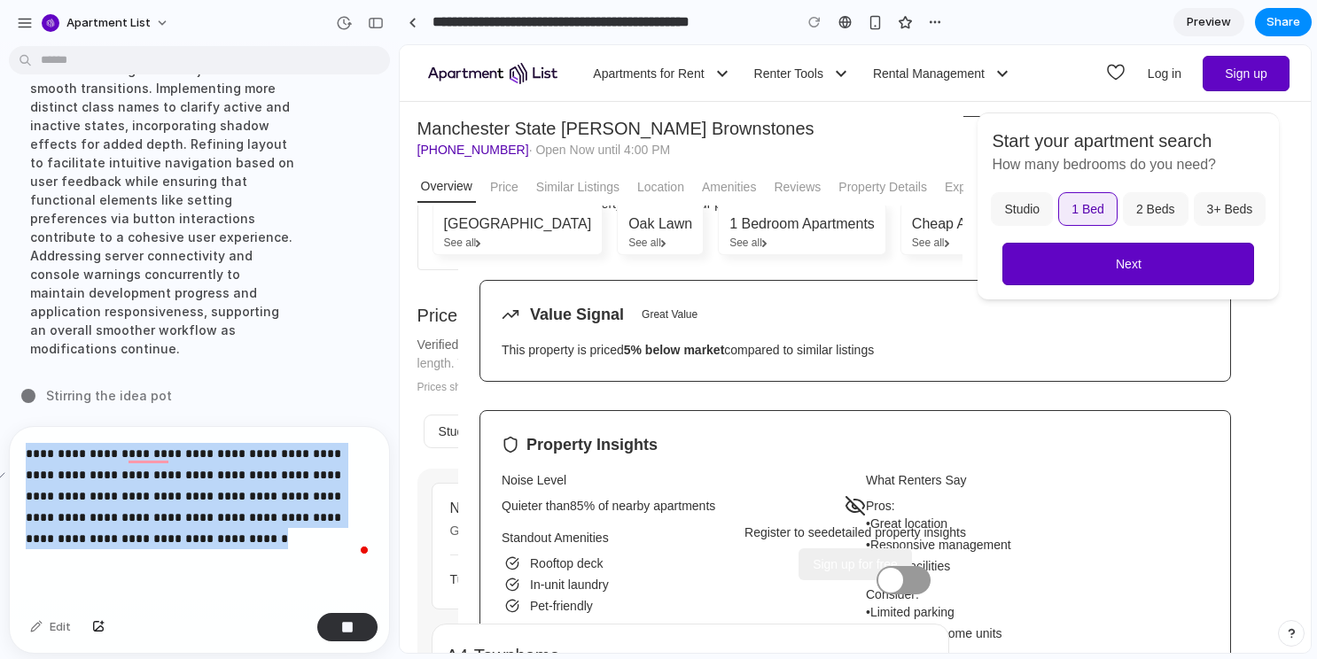
drag, startPoint x: 222, startPoint y: 539, endPoint x: -23, endPoint y: 432, distance: 266.7
click at [0, 432] on html "Apartment List Hi! I'd like to add a feature called Matchmaker report. Here are…" at bounding box center [658, 329] width 1317 height 659
copy p "**********"
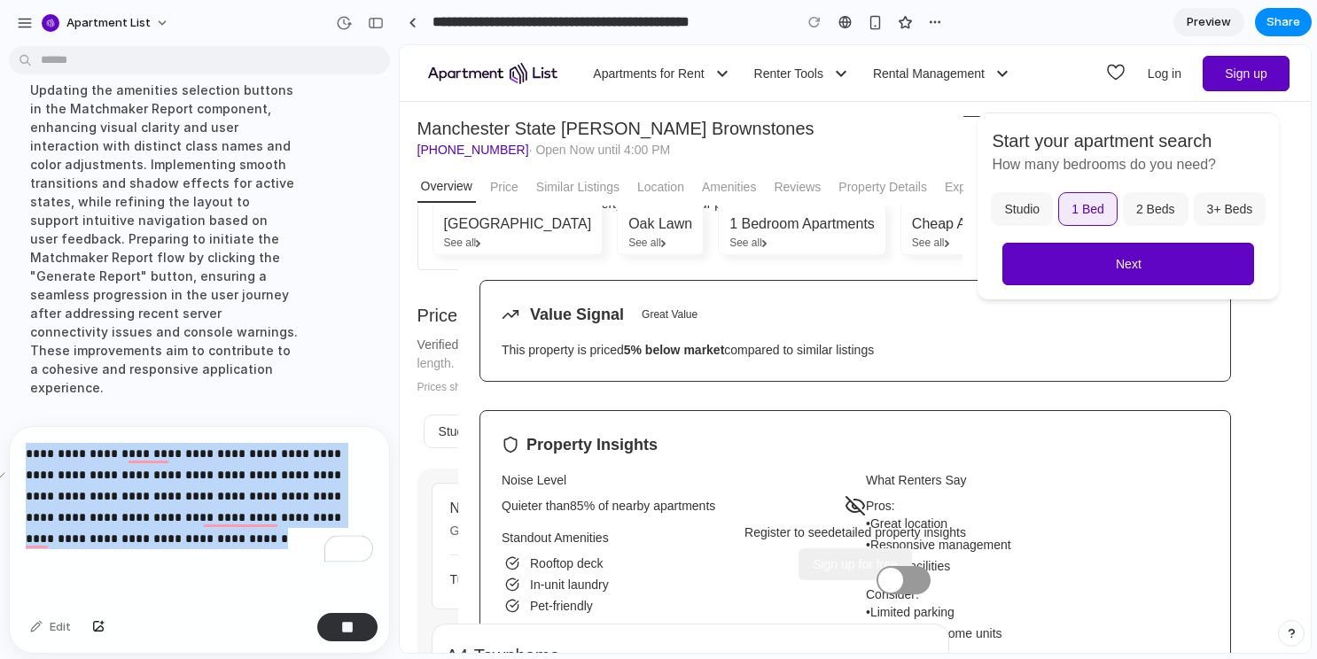
scroll to position [1874, 0]
